Goal: Task Accomplishment & Management: Use online tool/utility

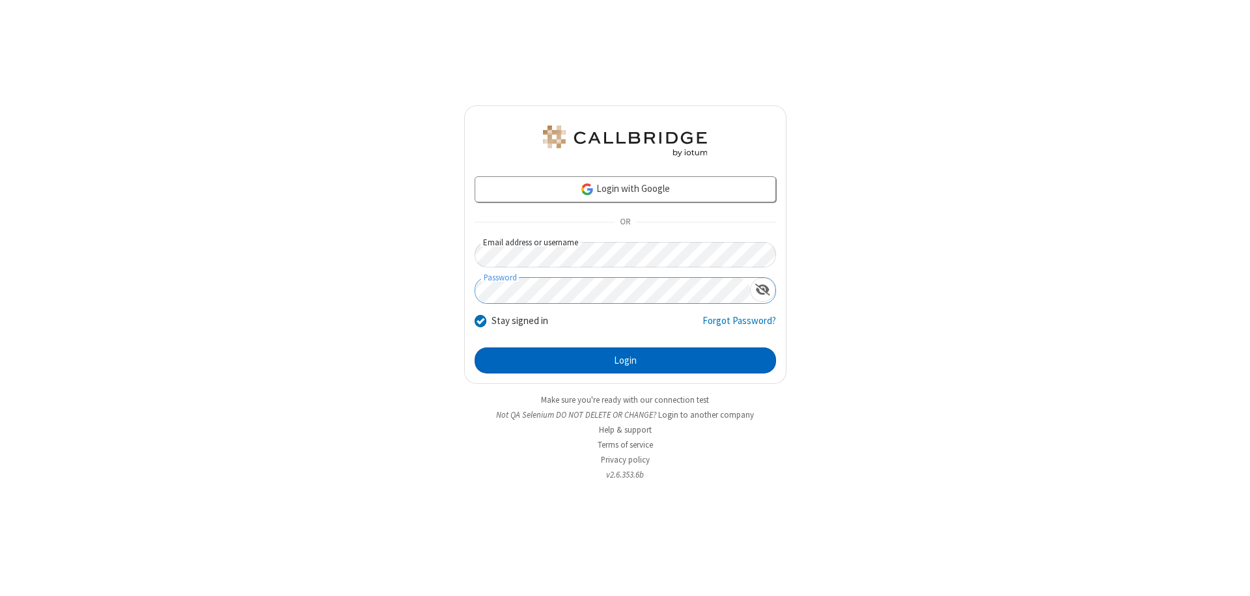
click at [625, 361] on button "Login" at bounding box center [625, 361] width 301 height 26
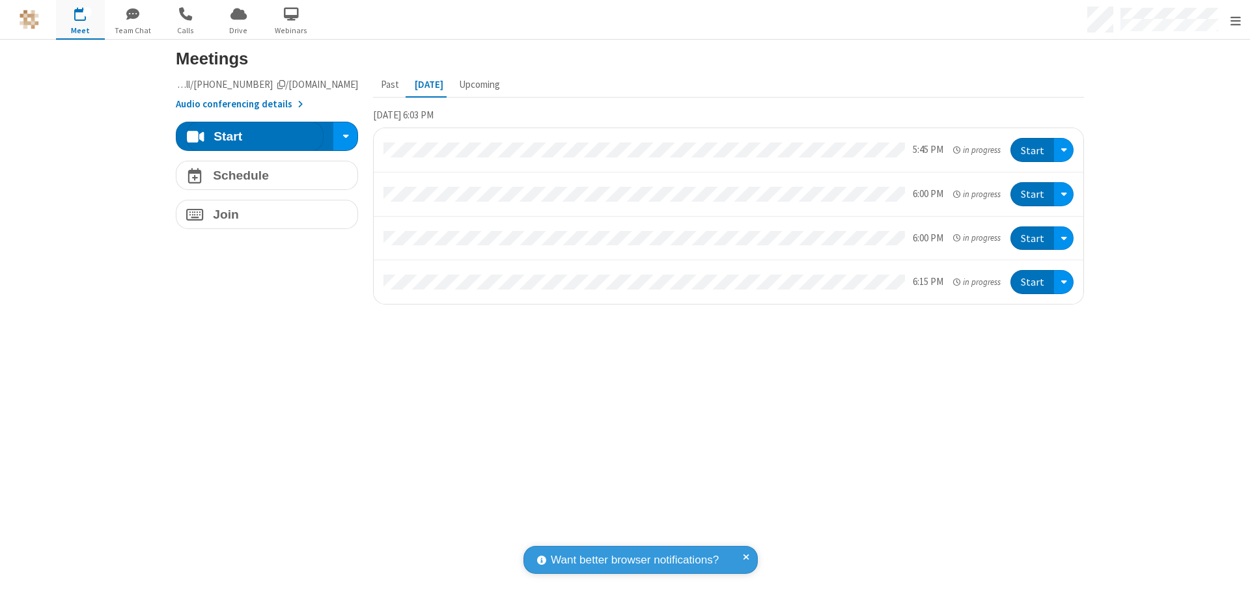
click at [1235, 20] on span "Open menu" at bounding box center [1235, 20] width 10 height 13
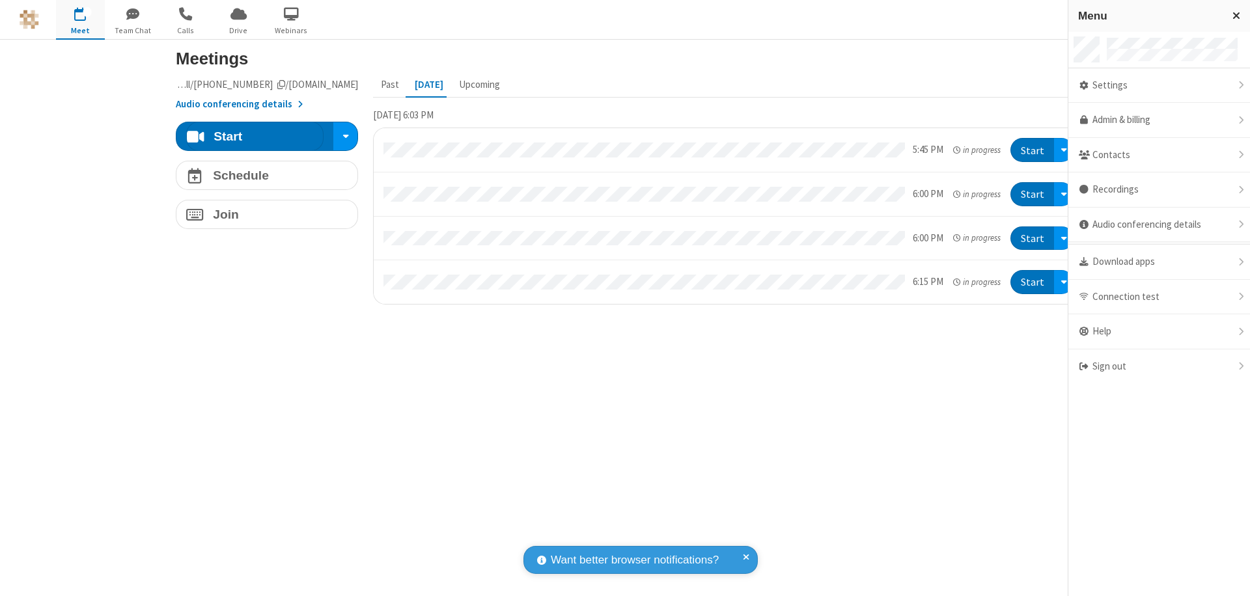
click at [238, 30] on span "Drive" at bounding box center [238, 31] width 49 height 12
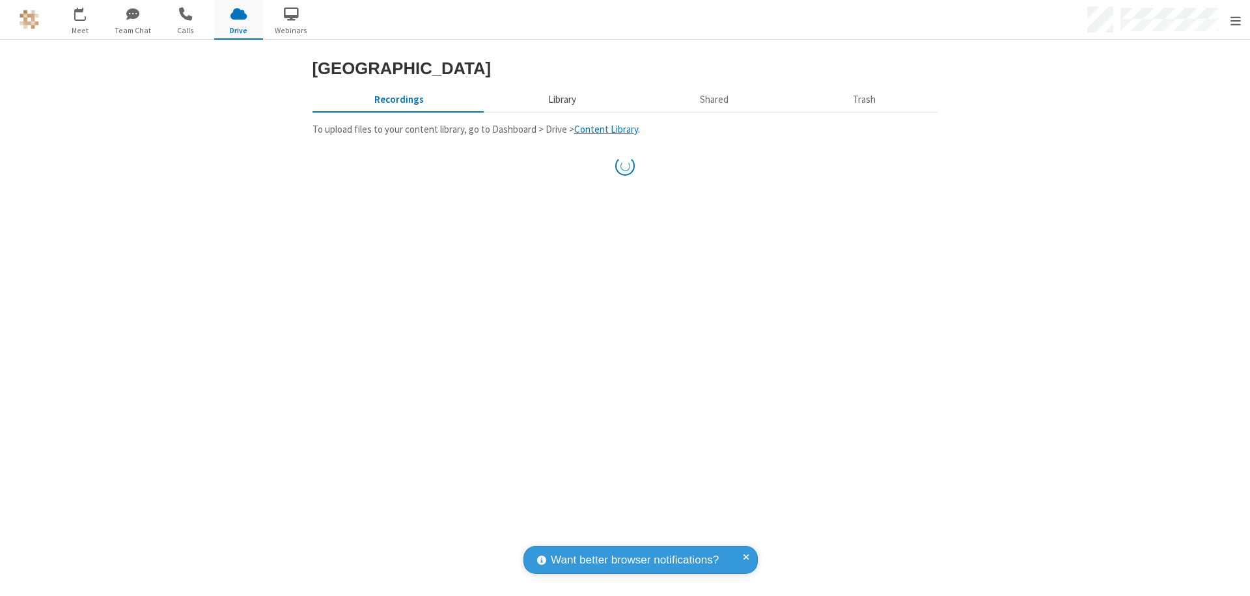
click at [555, 112] on button "Library" at bounding box center [562, 99] width 152 height 25
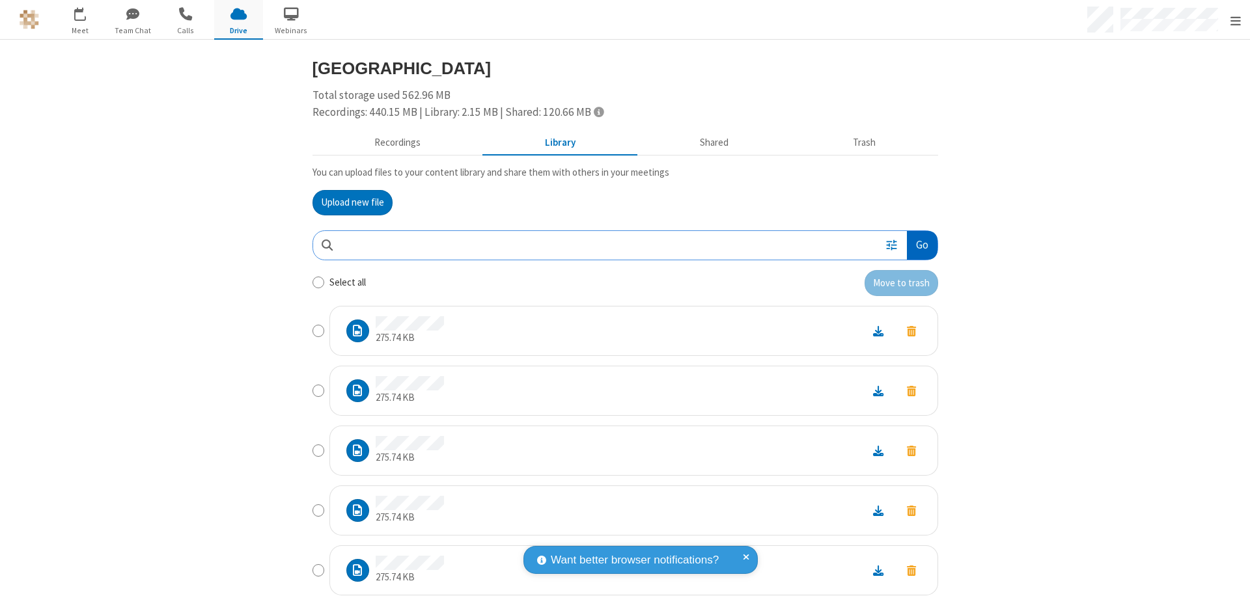
click at [917, 245] on button "Go" at bounding box center [922, 245] width 30 height 29
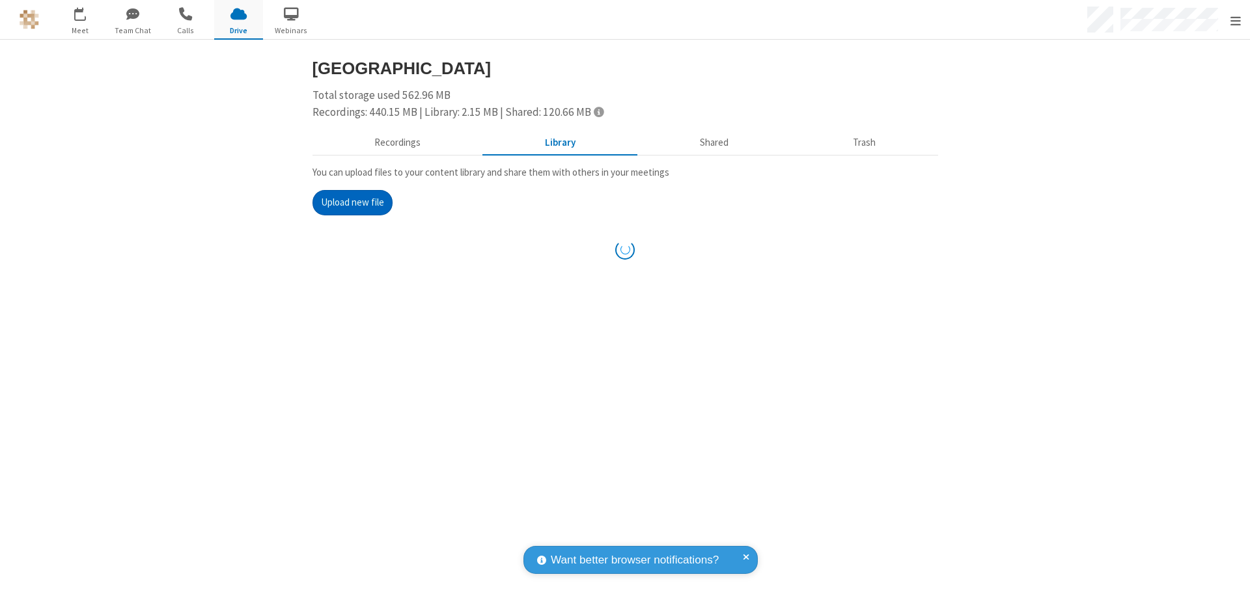
click at [347, 202] on button "Upload new file" at bounding box center [352, 203] width 80 height 26
